Goal: Check status: Check status

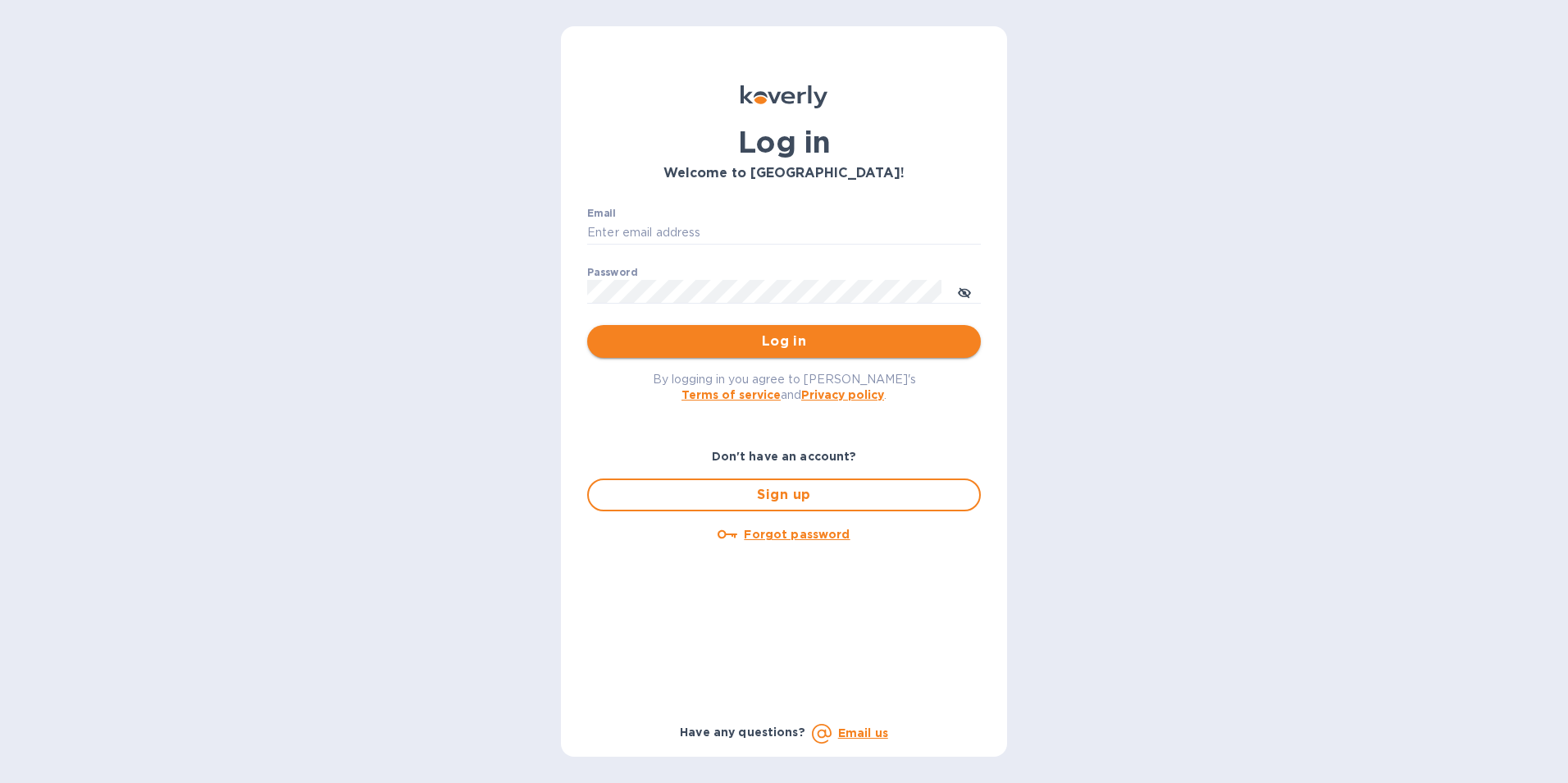
type input "[PERSON_NAME][EMAIL_ADDRESS][PERSON_NAME][PERSON_NAME][DOMAIN_NAME]"
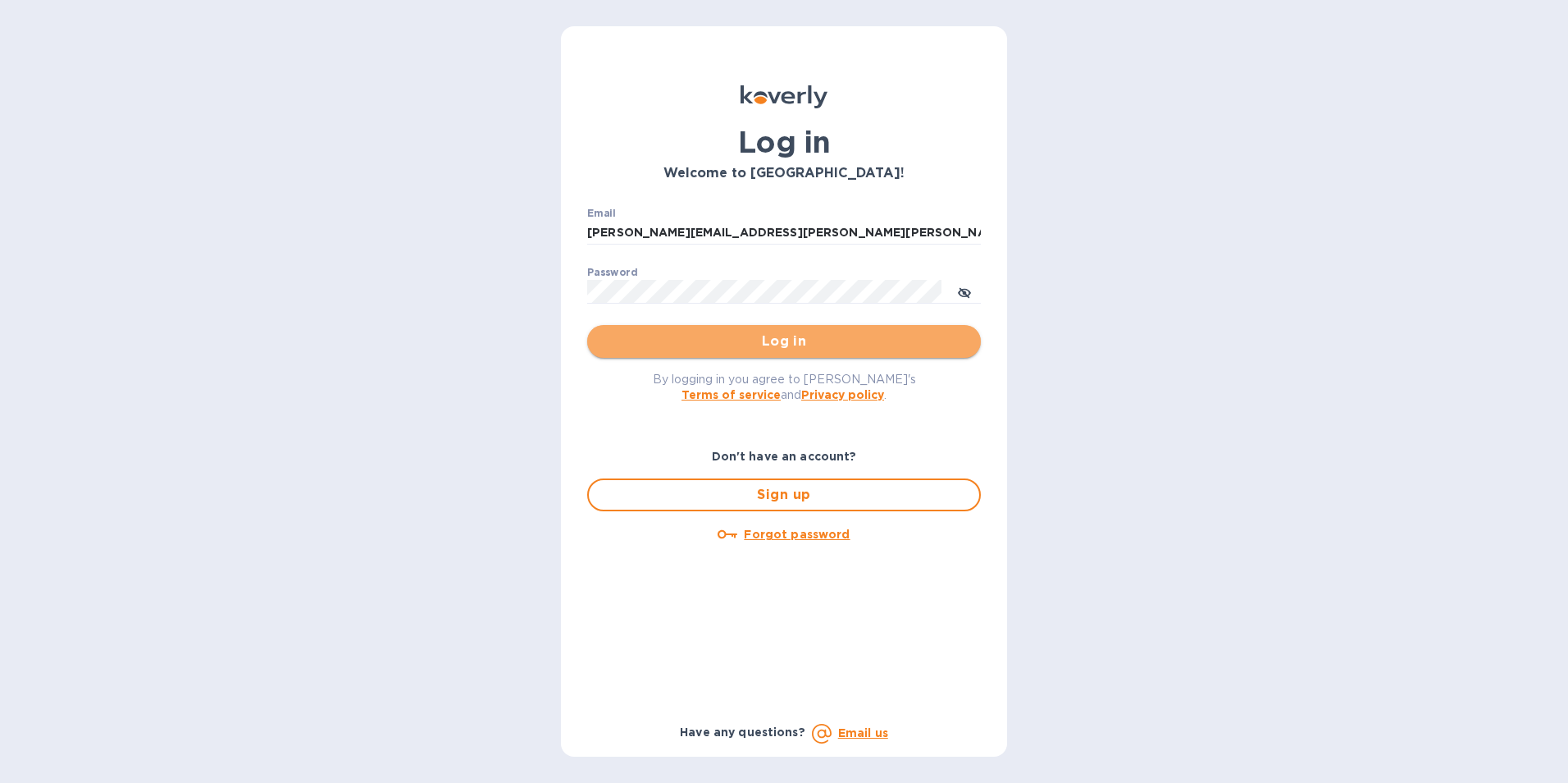
click at [799, 349] on span "Log in" at bounding box center [784, 342] width 367 height 19
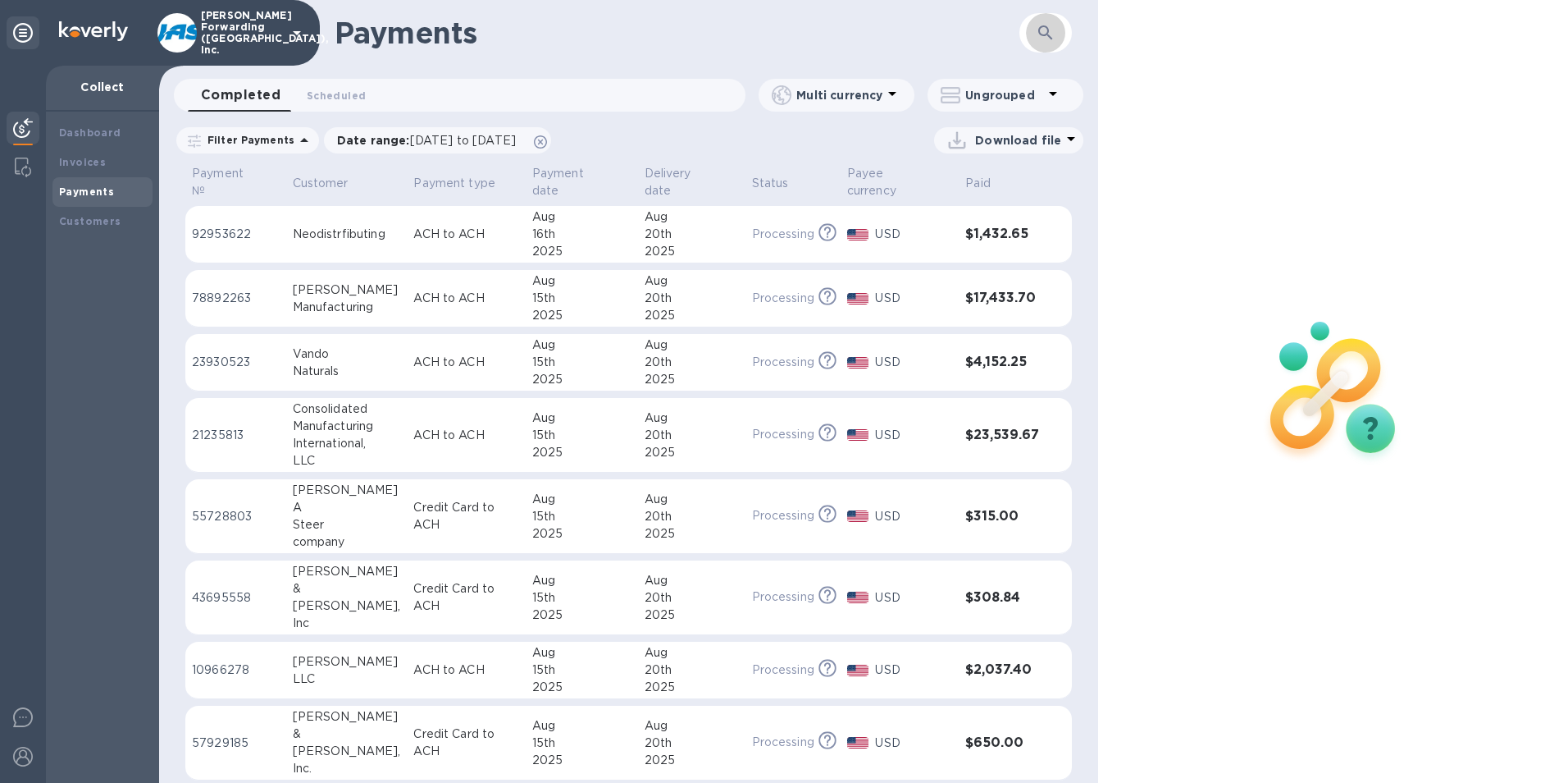
click at [1052, 35] on icon "button" at bounding box center [1045, 33] width 19 height 19
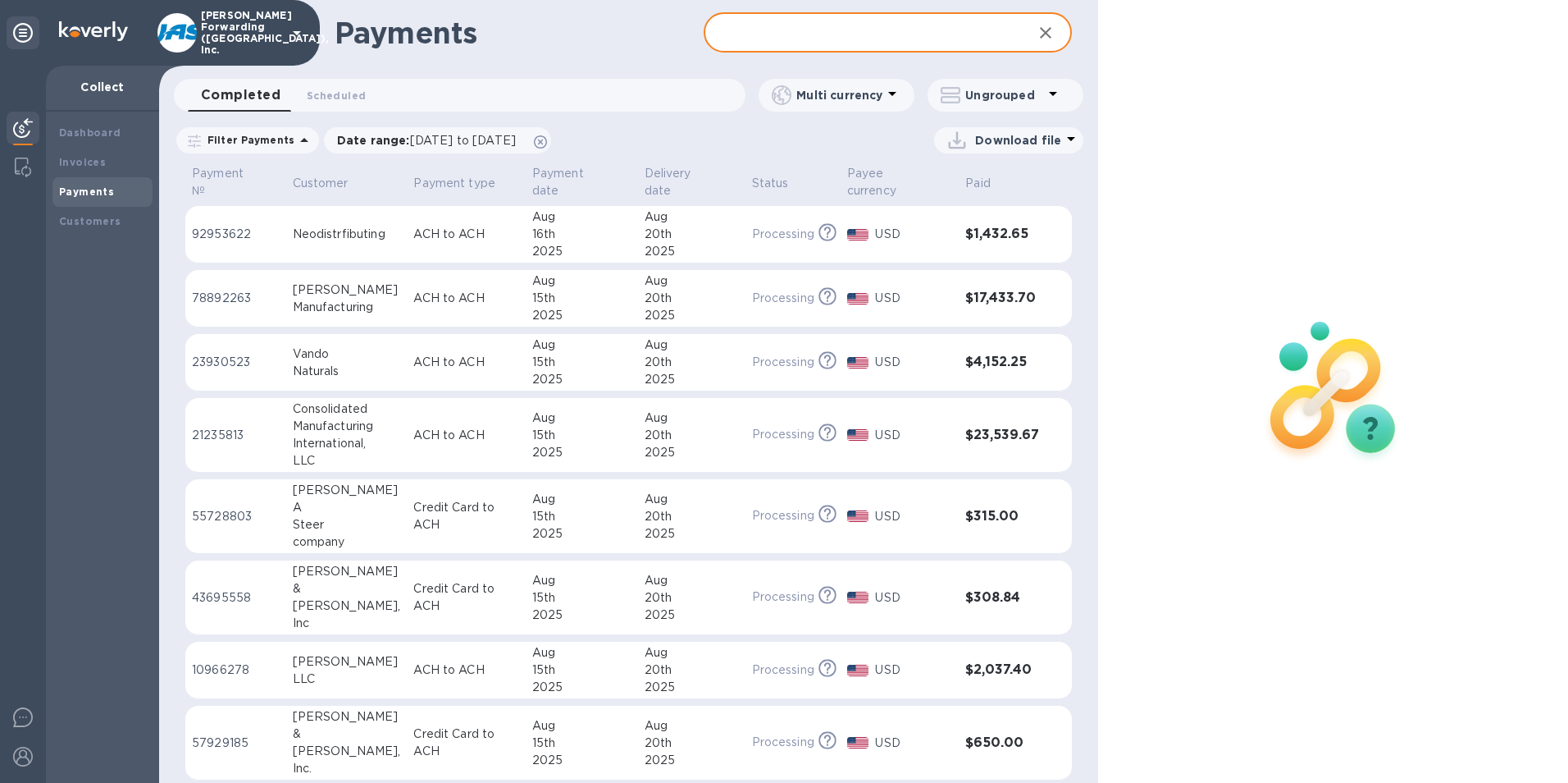
click at [759, 42] on input "text" at bounding box center [862, 33] width 317 height 40
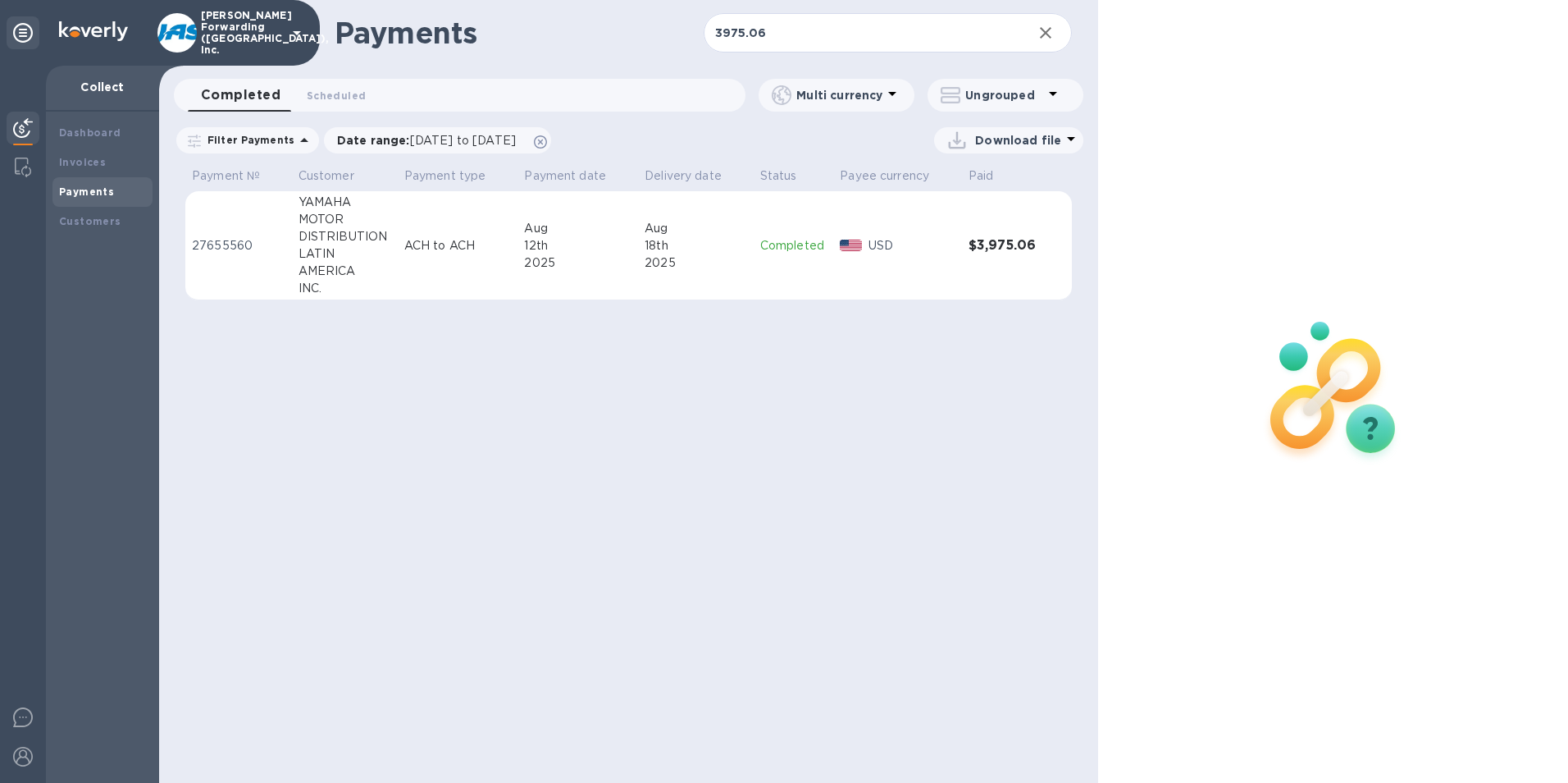
click at [912, 260] on td "USD" at bounding box center [897, 245] width 128 height 109
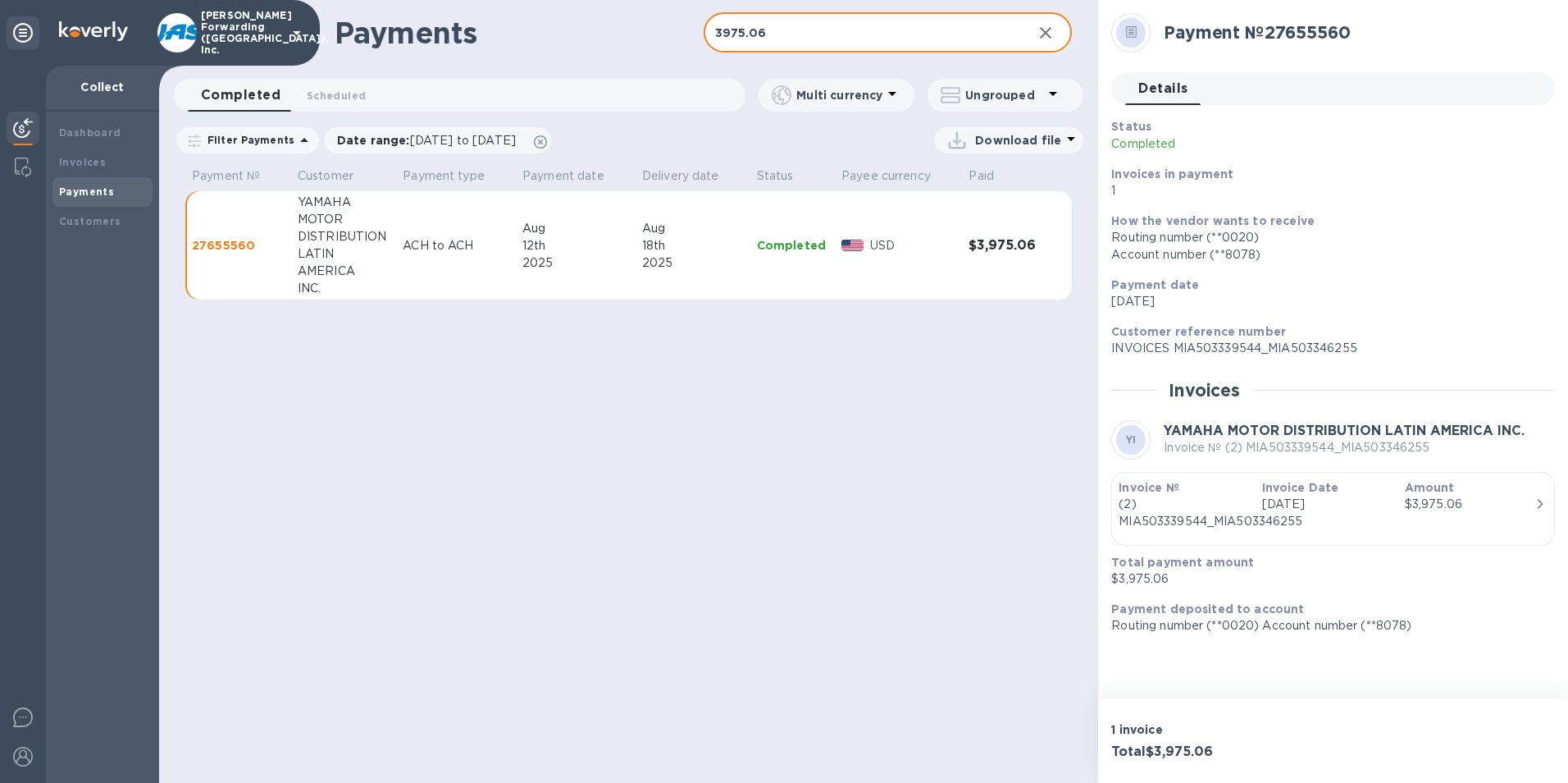
drag, startPoint x: 772, startPoint y: 29, endPoint x: 619, endPoint y: 42, distance: 153.6
click at [619, 42] on div "Payments 3975.06 ​" at bounding box center [629, 33] width 939 height 65
type input "2597.95"
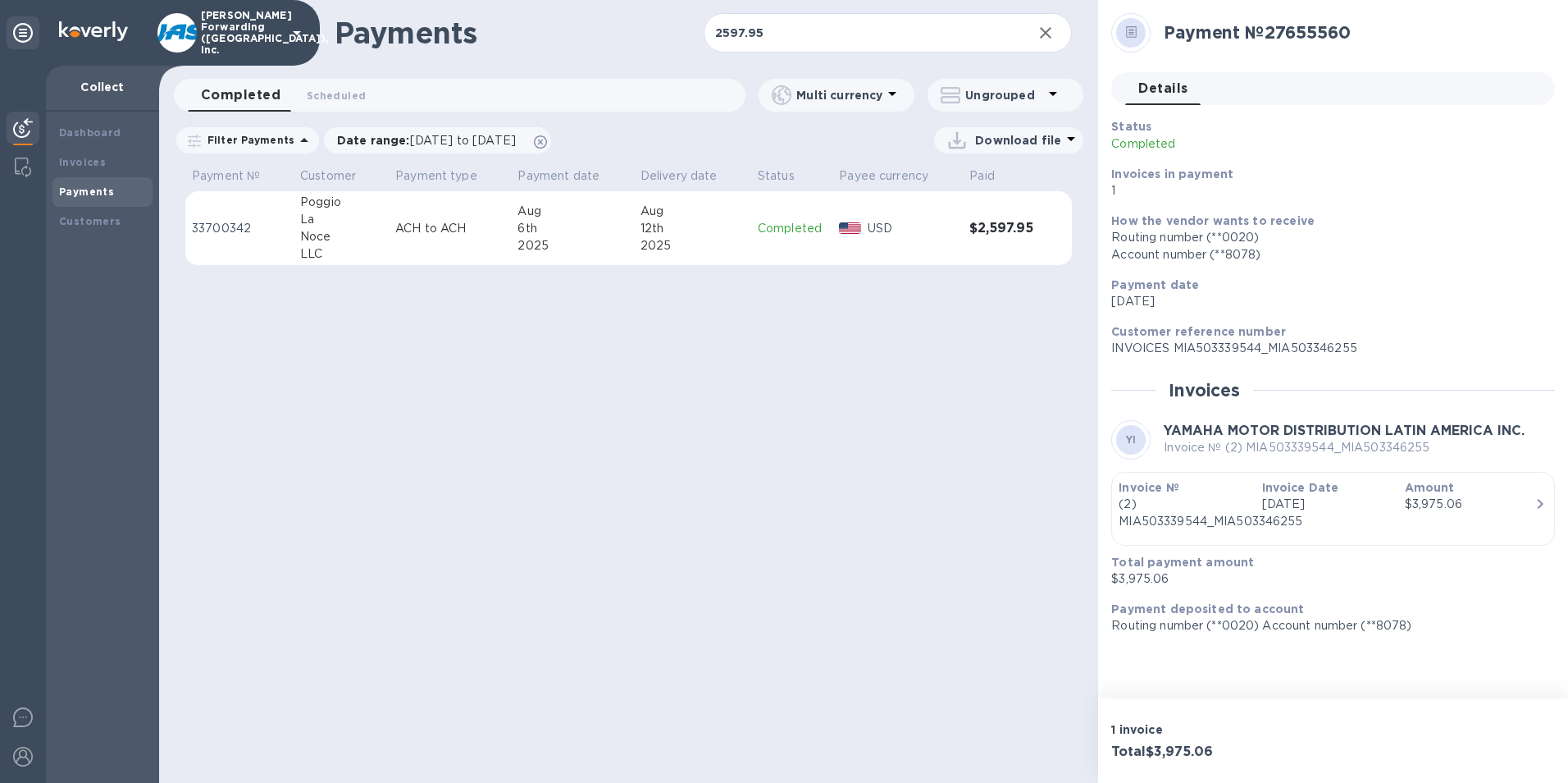
click at [747, 229] on td "[DATE]" at bounding box center [692, 228] width 118 height 74
